Goal: Information Seeking & Learning: Learn about a topic

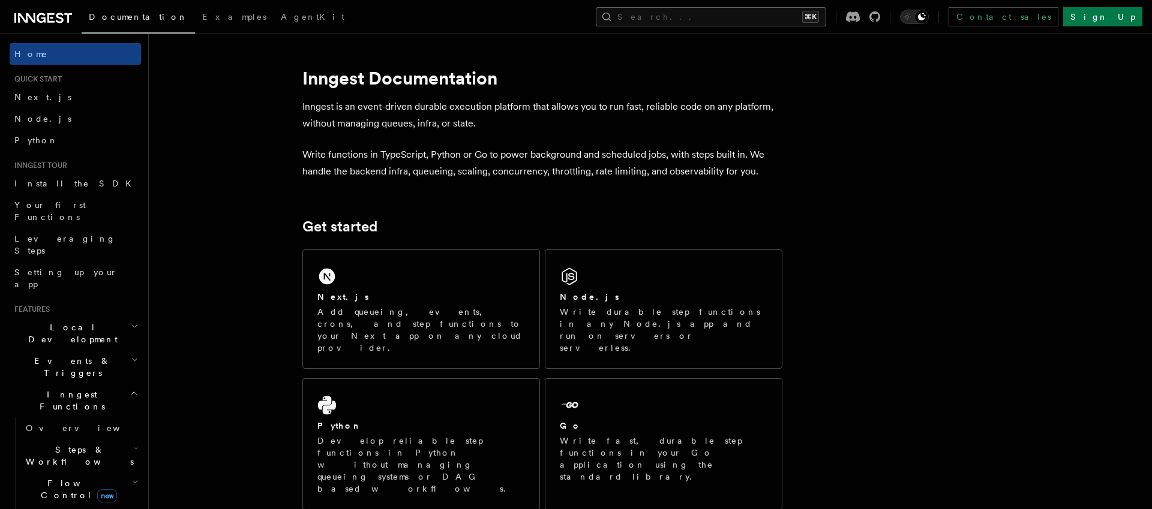
click at [770, 17] on button "Search... ⌘K" at bounding box center [711, 16] width 230 height 19
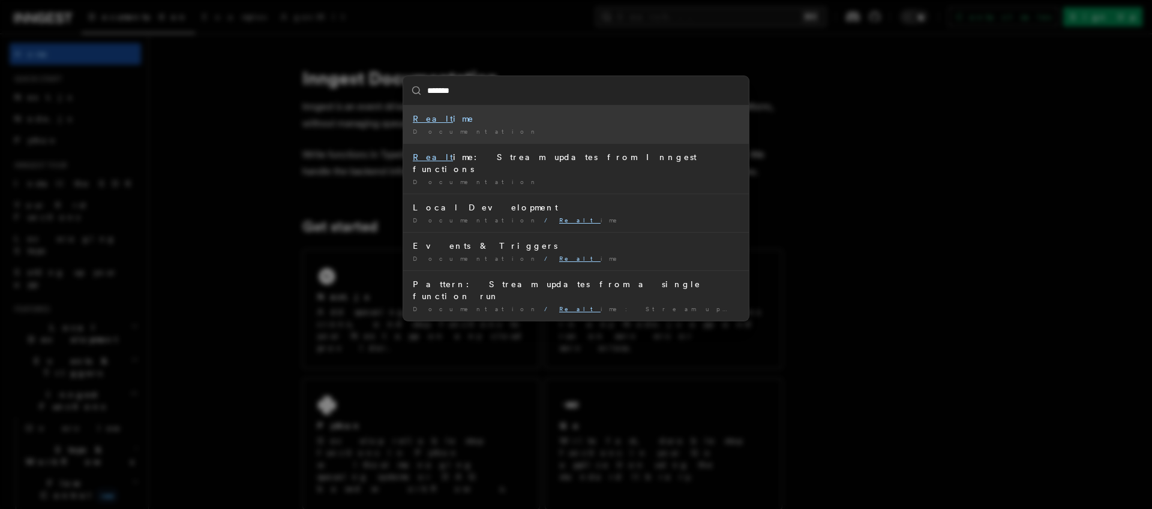
type input "********"
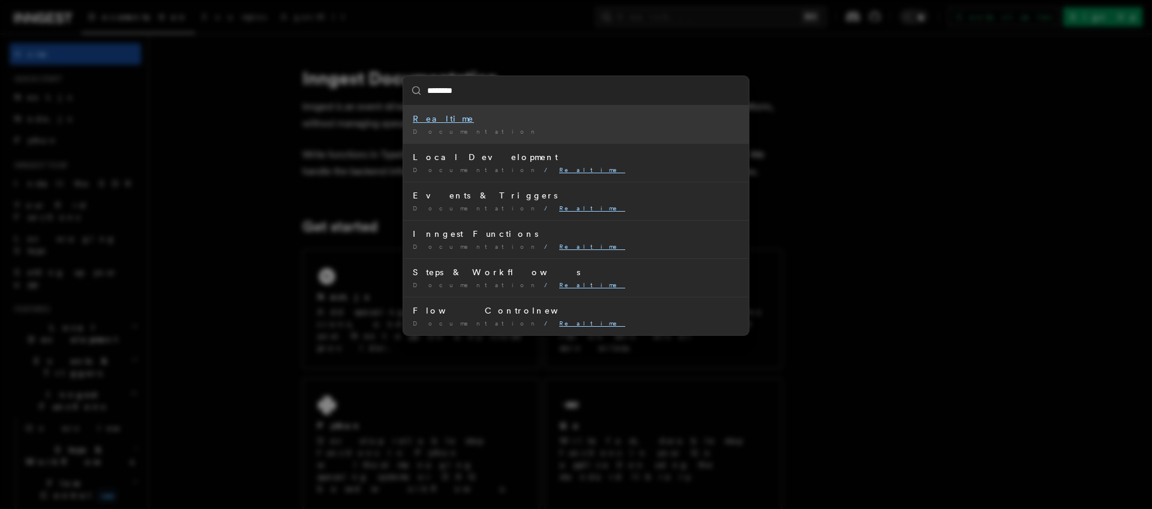
click at [422, 121] on mark "Realtime" at bounding box center [443, 119] width 61 height 10
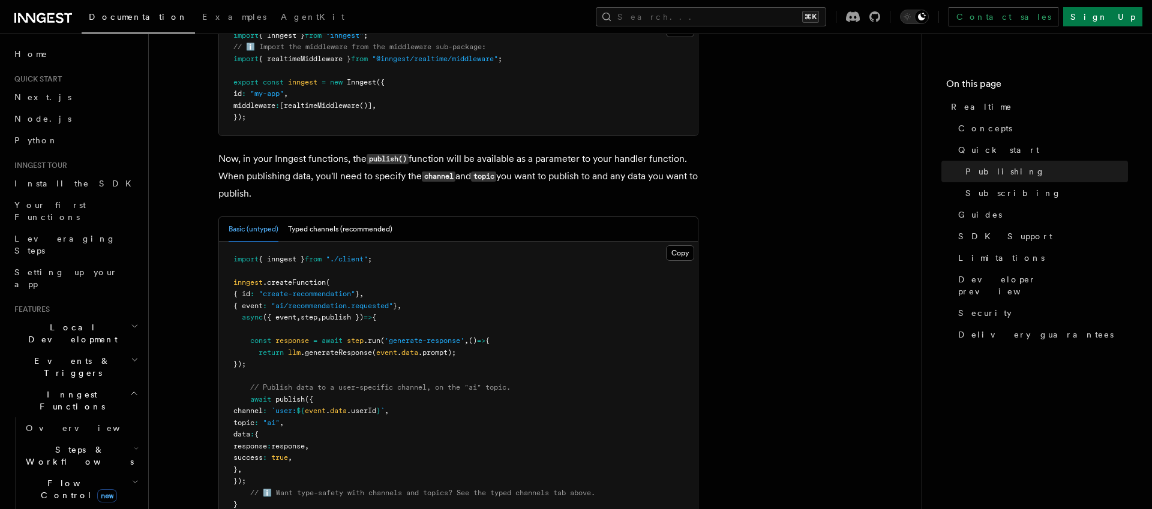
scroll to position [1057, 0]
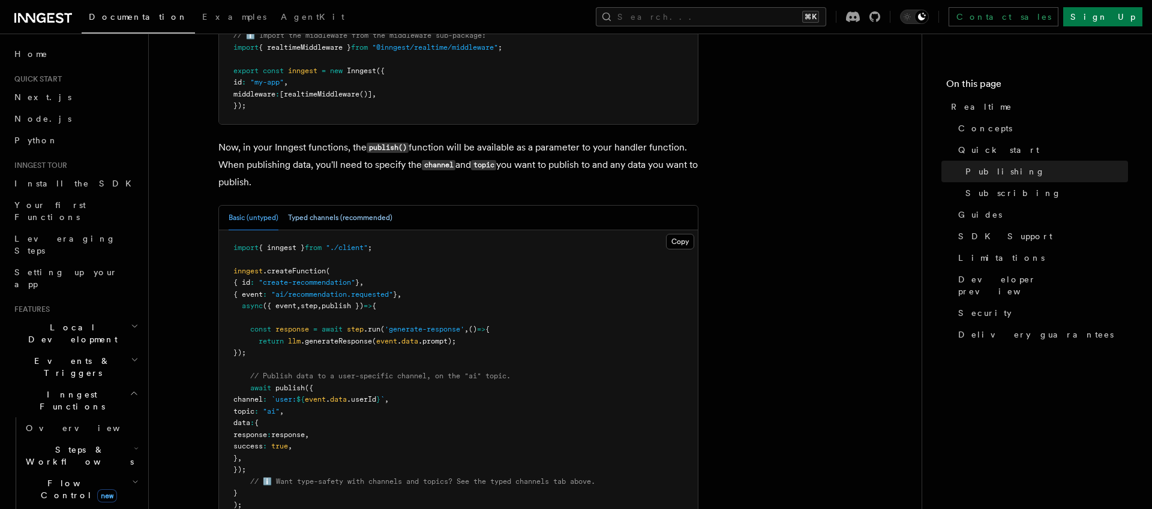
click at [336, 206] on button "Typed channels (recommended)" at bounding box center [340, 218] width 104 height 25
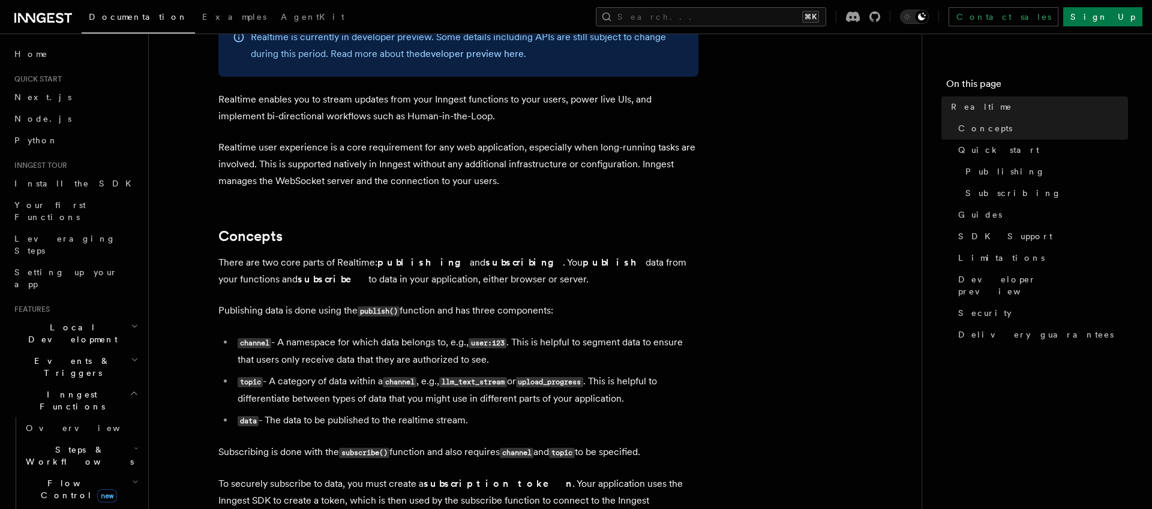
scroll to position [0, 0]
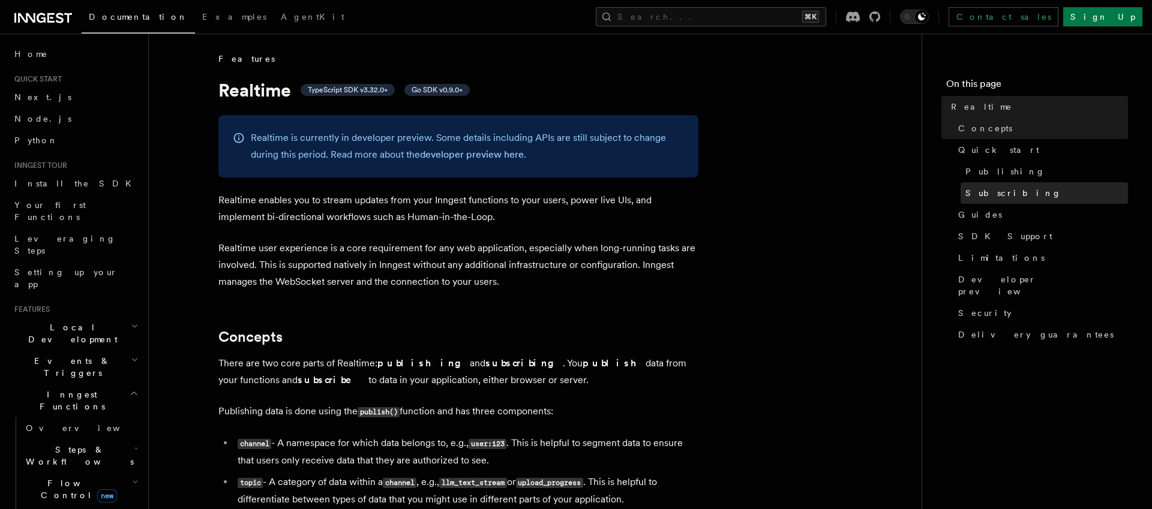
click at [1006, 195] on span "Subscribing" at bounding box center [1013, 193] width 96 height 12
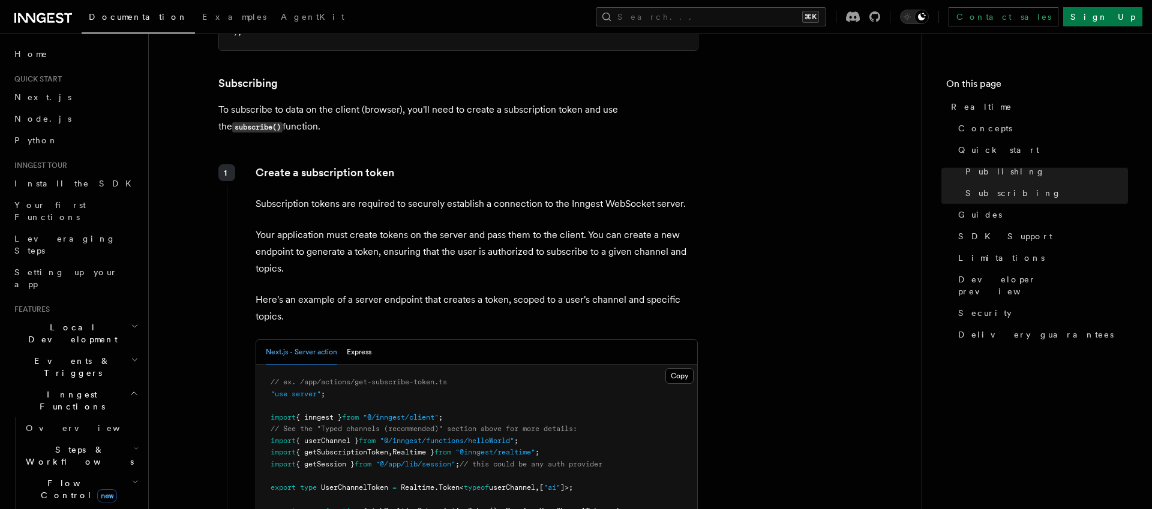
scroll to position [1788, 0]
click at [780, 329] on article "Features Realtime TypeScript SDK v3.32.0+ Go SDK v0.9.0+ Realtime is currently …" at bounding box center [535, 334] width 734 height 4138
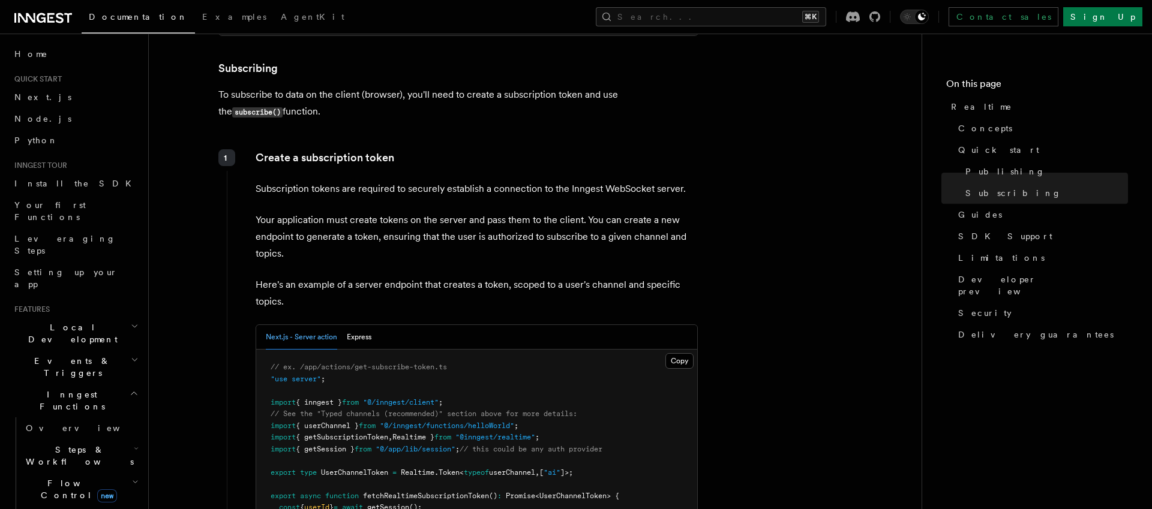
scroll to position [1806, 0]
